Goal: Task Accomplishment & Management: Manage account settings

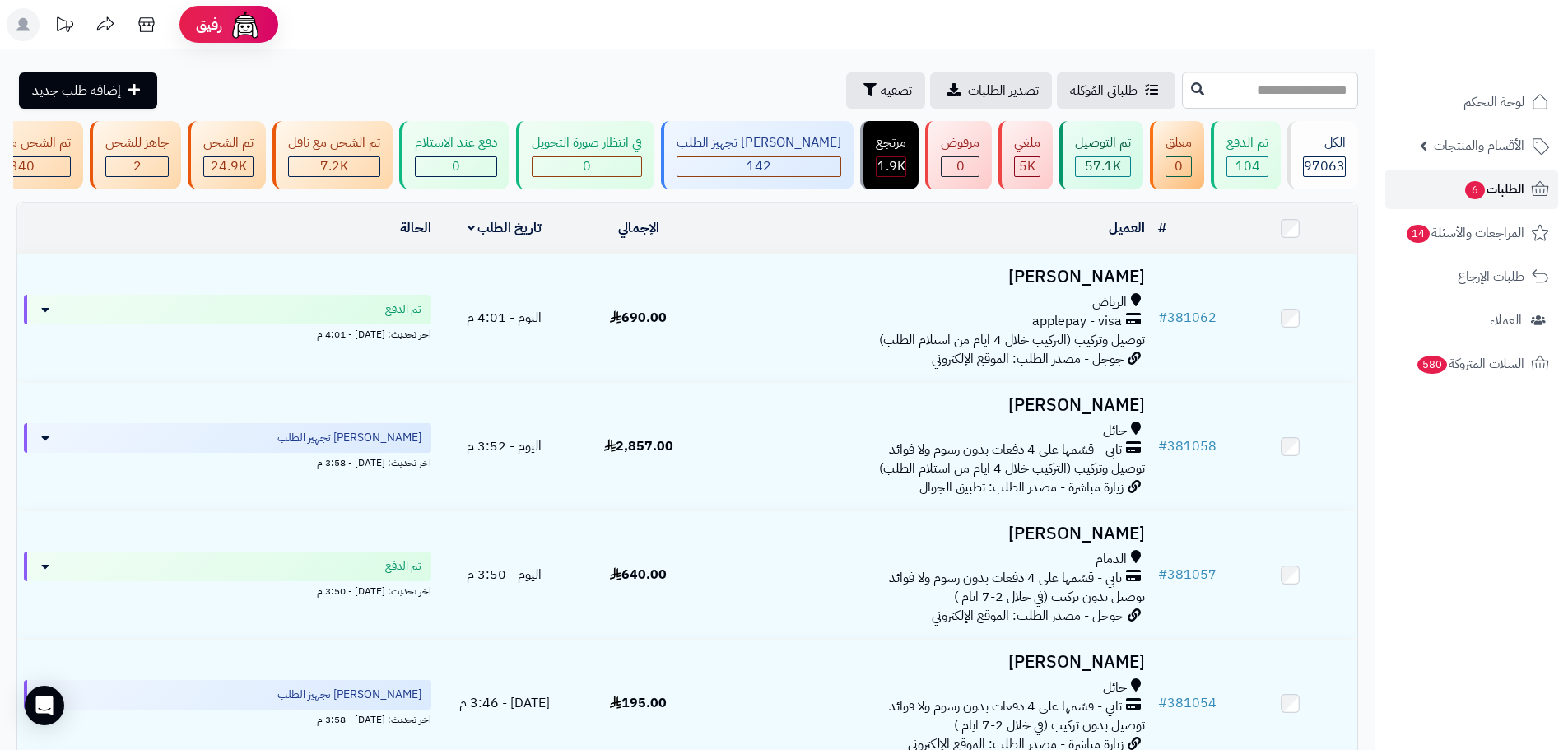
click at [1449, 202] on link "الطلبات 6" at bounding box center [1471, 189] width 173 height 40
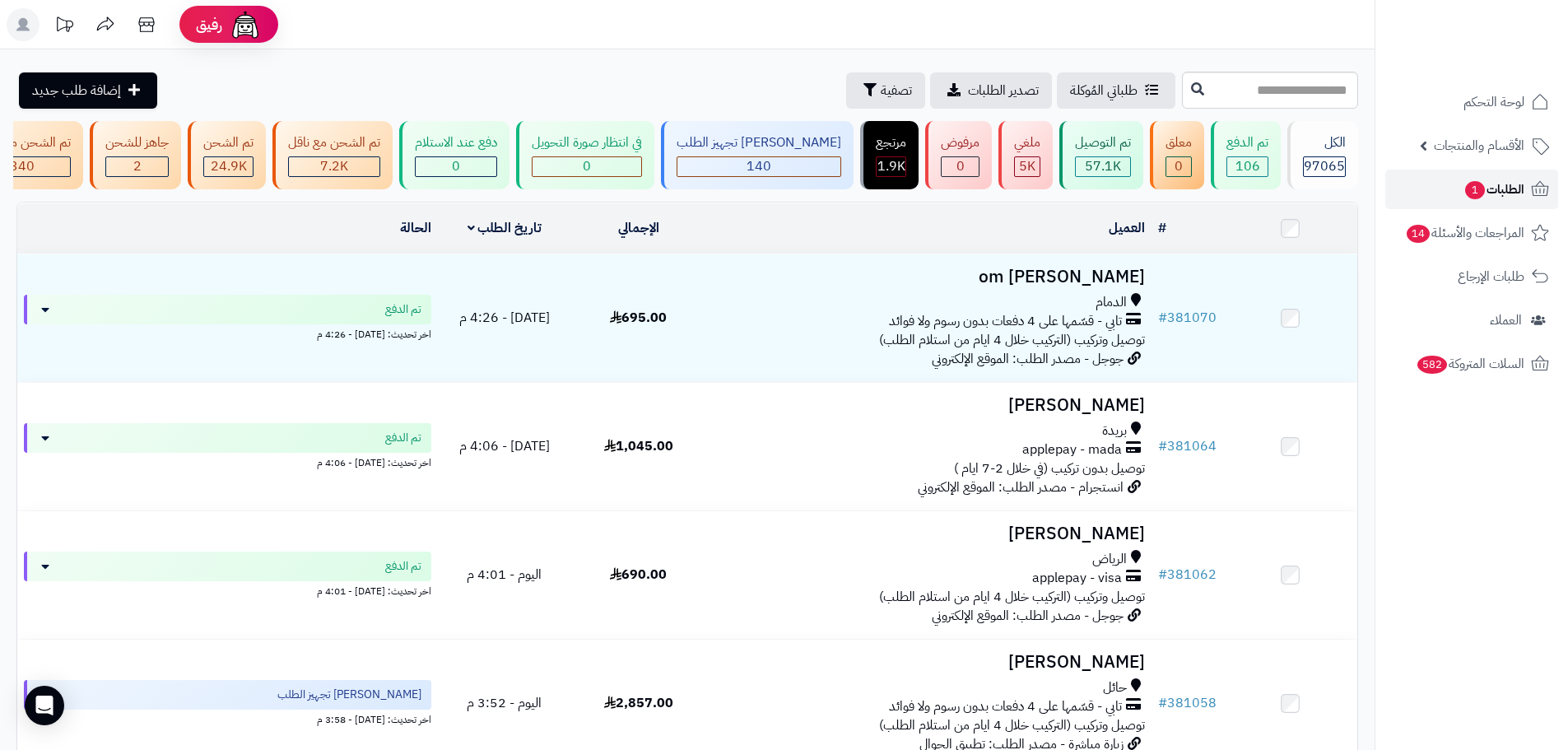
click at [1401, 201] on link "الطلبات 1" at bounding box center [1471, 189] width 173 height 40
